Goal: Find specific page/section: Find specific page/section

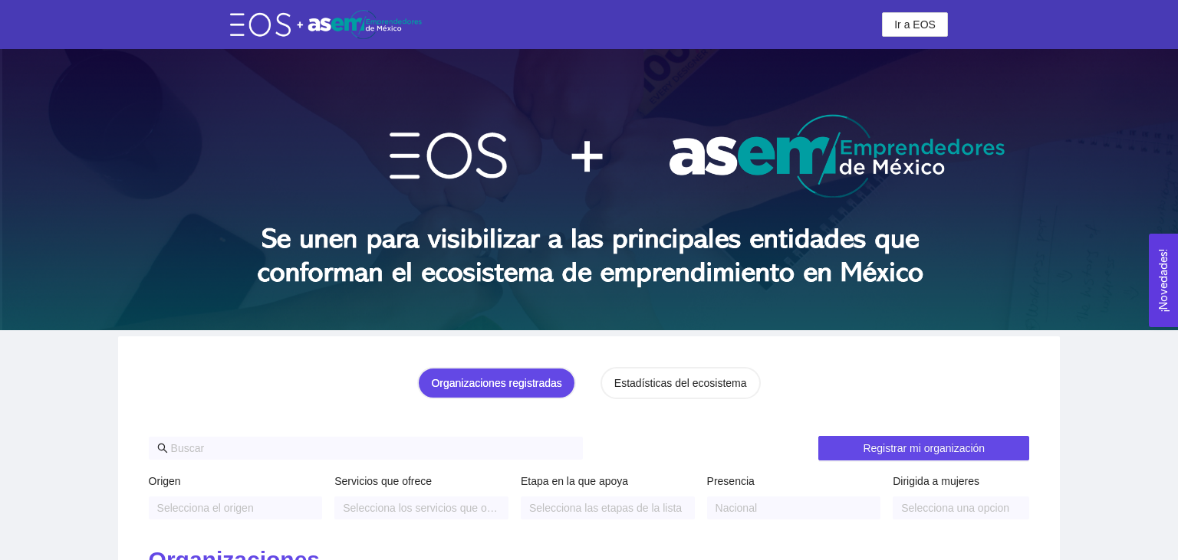
click at [912, 38] on header "Ir a EOS Ir a EOS" at bounding box center [589, 24] width 1178 height 49
click at [915, 35] on button "Ir a EOS" at bounding box center [915, 24] width 66 height 25
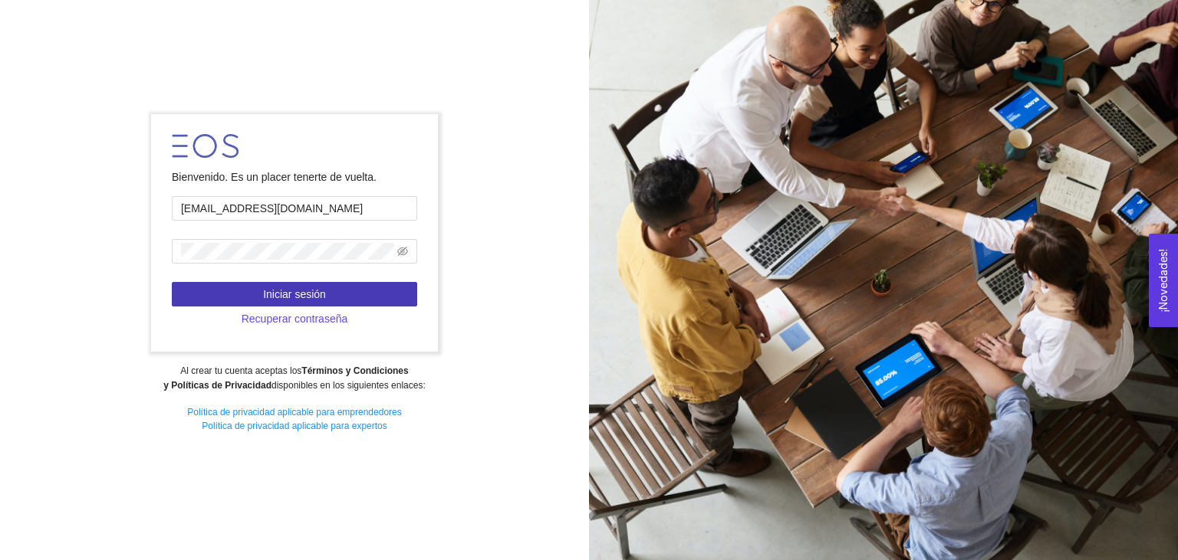
type input "[EMAIL_ADDRESS][DOMAIN_NAME]"
click at [319, 303] on span "Iniciar sesión" at bounding box center [294, 294] width 63 height 17
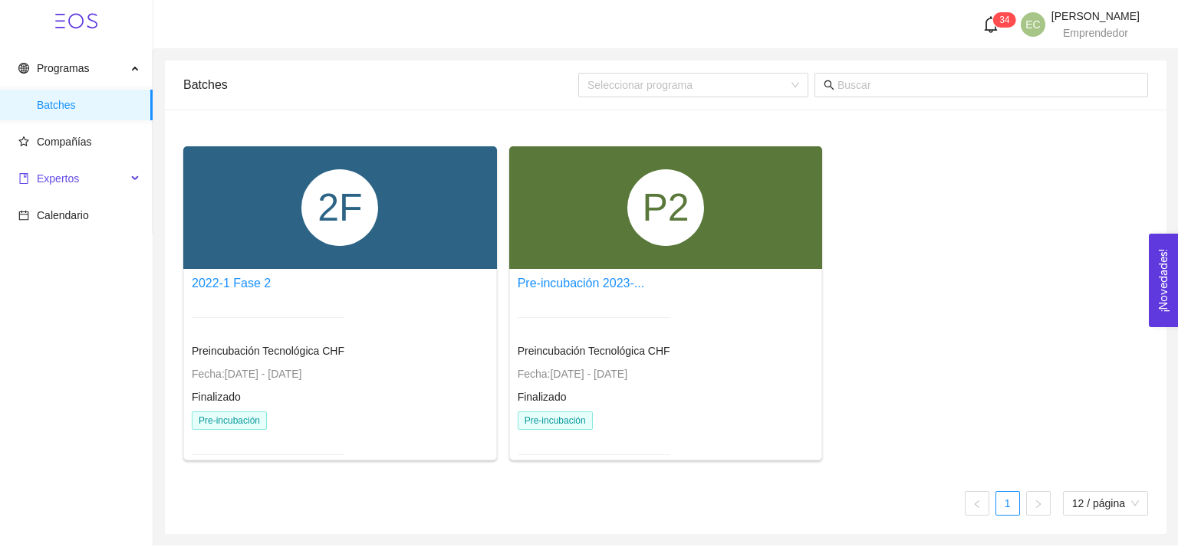
click at [74, 176] on span "Expertos" at bounding box center [58, 179] width 42 height 12
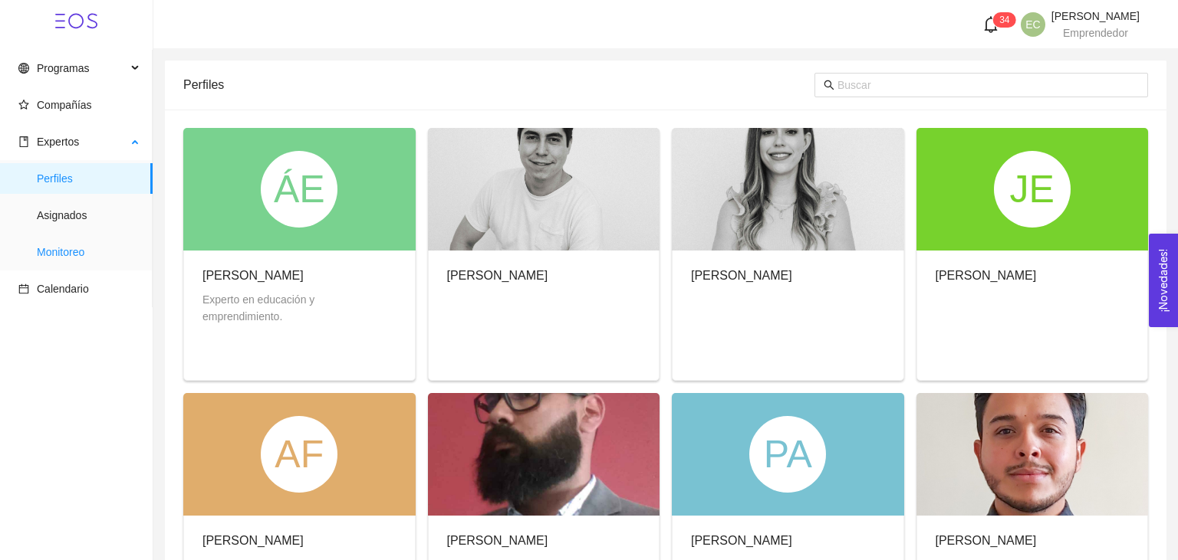
click at [87, 250] on span "Monitoreo" at bounding box center [89, 252] width 104 height 31
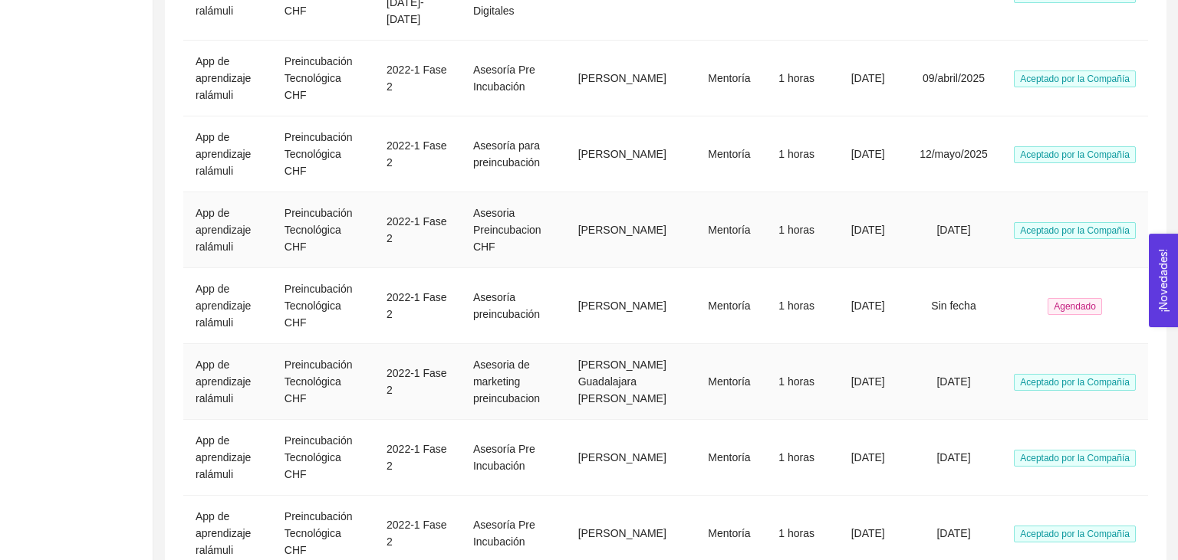
scroll to position [297, 0]
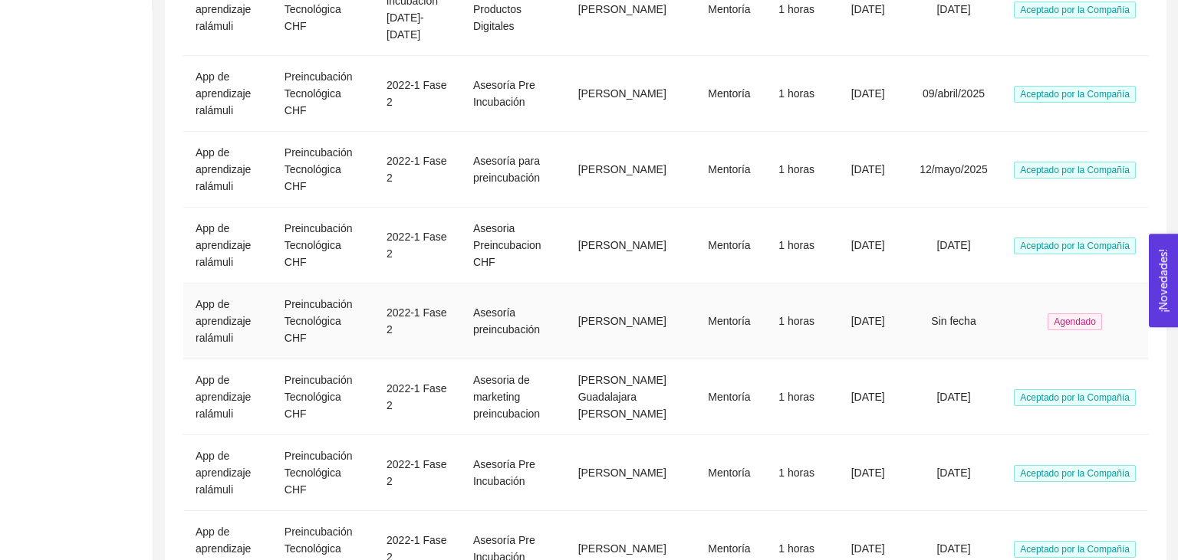
click at [965, 297] on td "Sin fecha" at bounding box center [953, 322] width 96 height 76
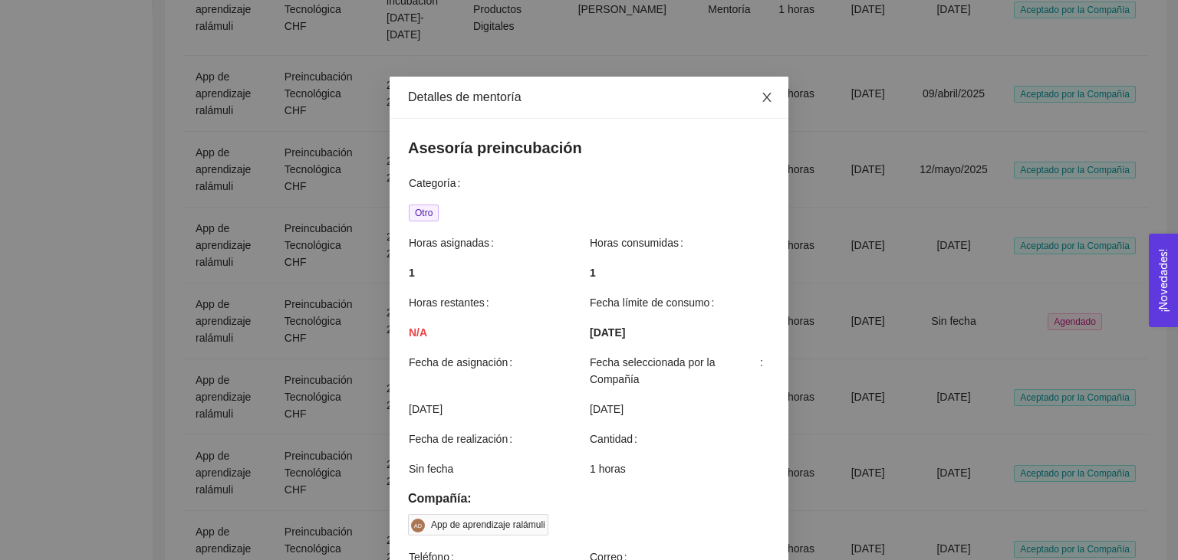
click at [771, 90] on span "Close" at bounding box center [766, 98] width 43 height 43
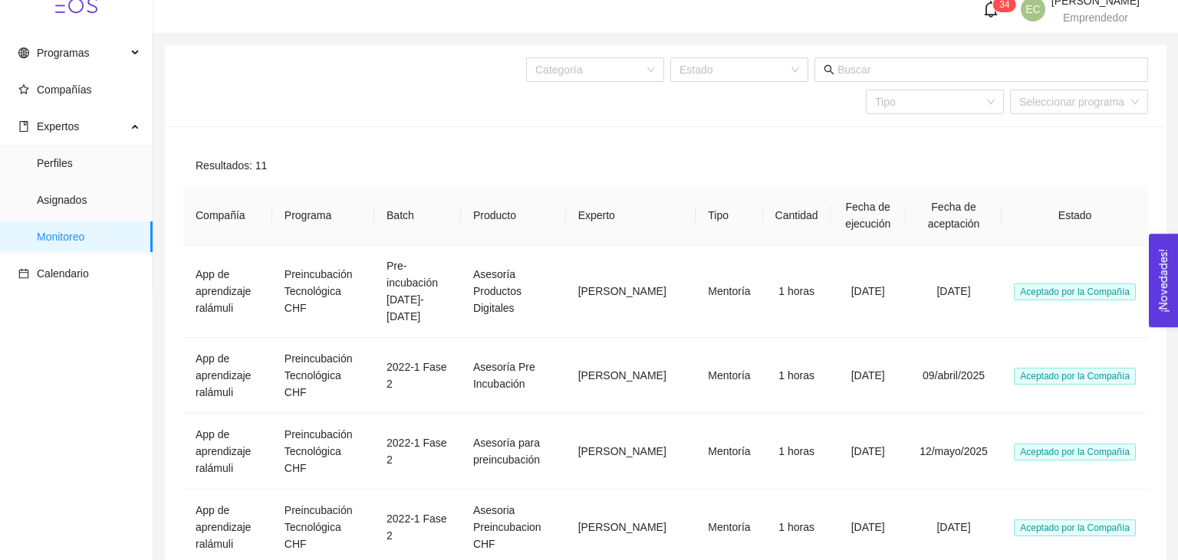
scroll to position [0, 0]
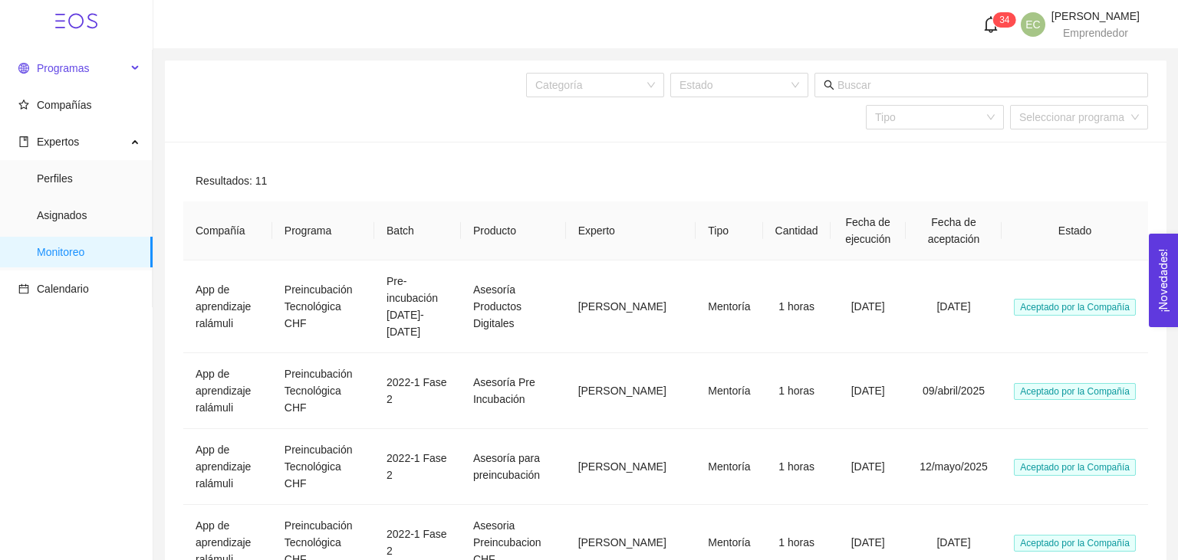
click at [70, 74] on span "Programas" at bounding box center [63, 68] width 52 height 12
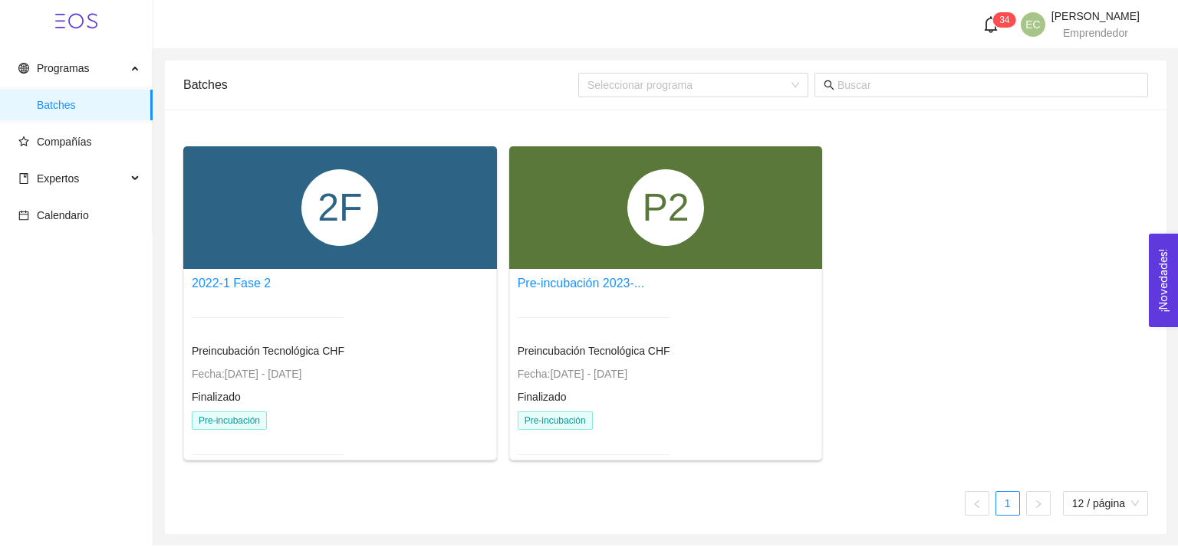
click at [78, 200] on ul "Programas Batches Compañías Expertos Perfiles Asignados Monitoreo Calendario" at bounding box center [76, 142] width 153 height 184
click at [87, 178] on span "Expertos" at bounding box center [72, 178] width 108 height 31
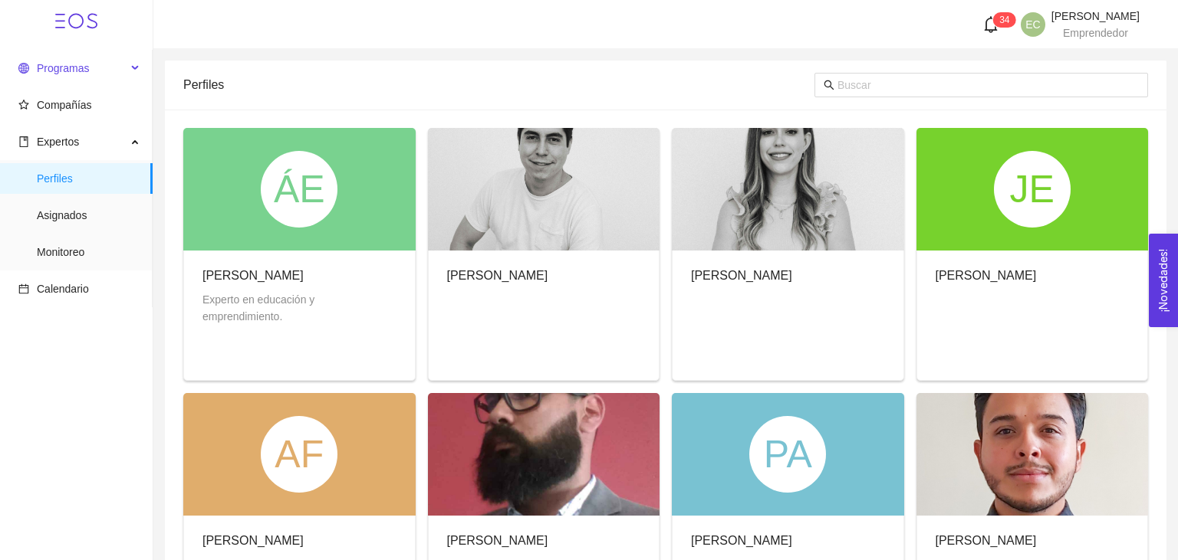
click at [98, 80] on span "Programas" at bounding box center [72, 68] width 108 height 31
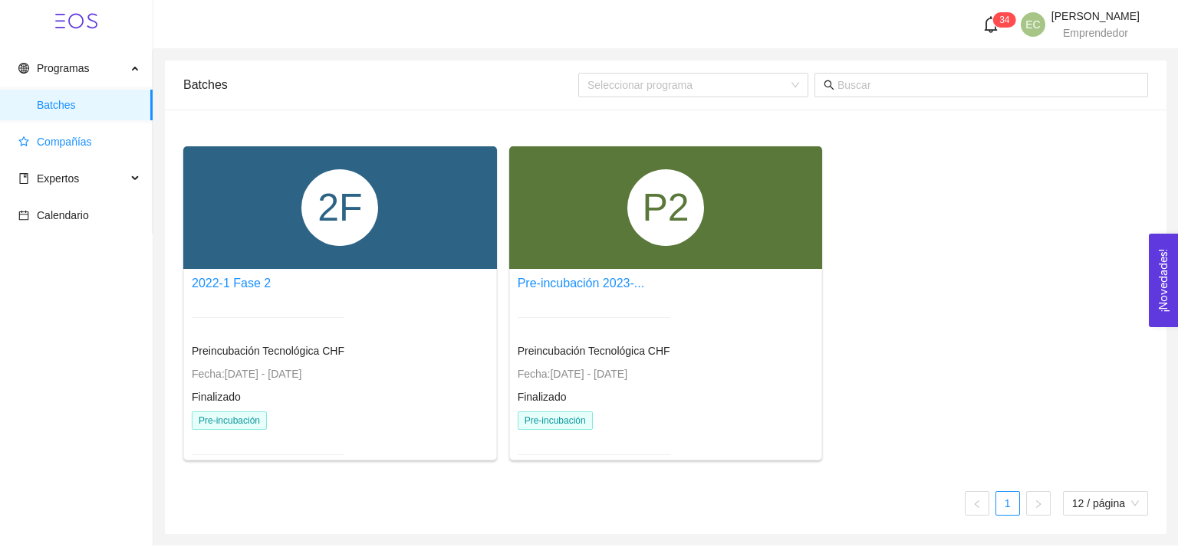
click at [97, 140] on span "Compañías" at bounding box center [79, 142] width 122 height 31
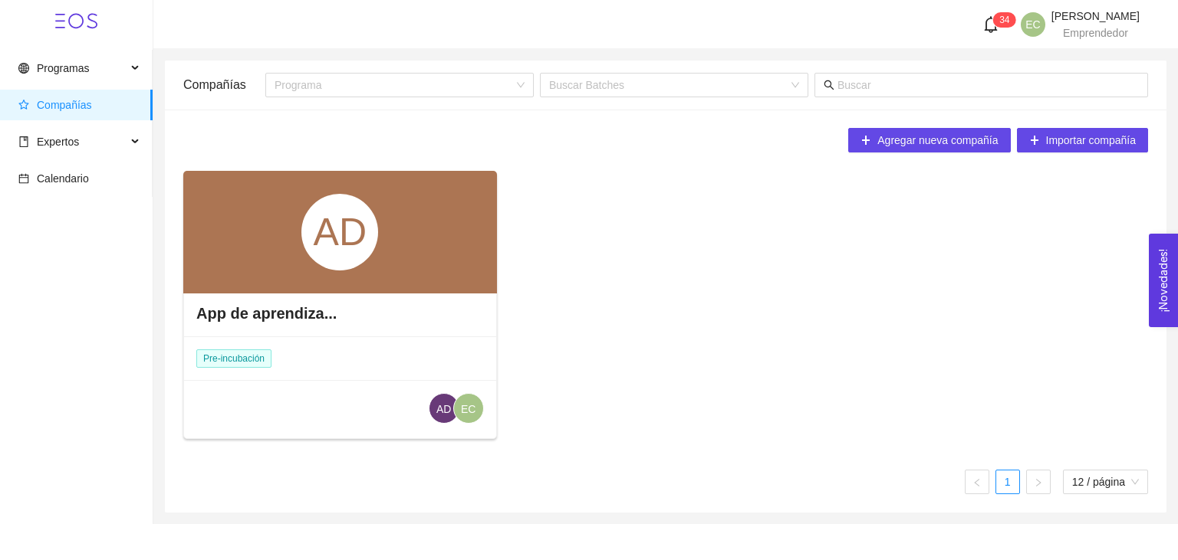
click at [258, 300] on div "App de aprendiza..." at bounding box center [340, 314] width 312 height 46
click at [266, 308] on h4 "App de aprendiza..." at bounding box center [266, 313] width 140 height 21
